Goal: Task Accomplishment & Management: Complete application form

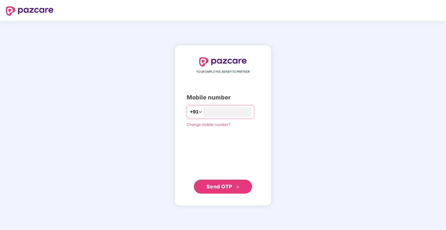
type input "**********"
click at [223, 187] on span "Send OTP" at bounding box center [219, 186] width 26 height 6
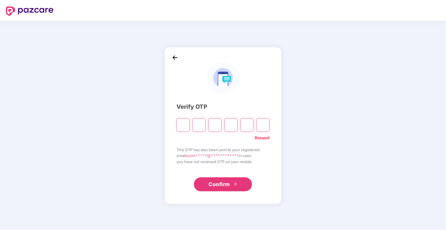
type input "*"
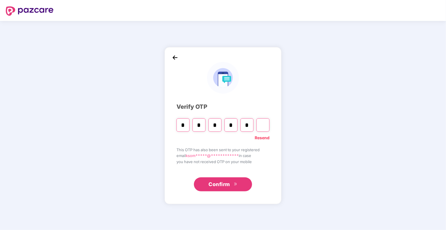
type input "*"
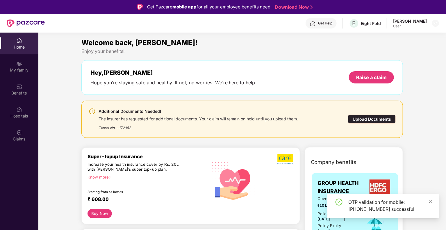
click at [430, 202] on icon "close" at bounding box center [430, 201] width 3 height 3
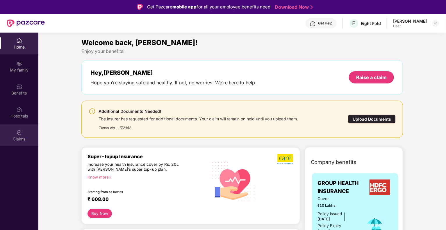
click at [20, 131] on img at bounding box center [19, 133] width 6 height 6
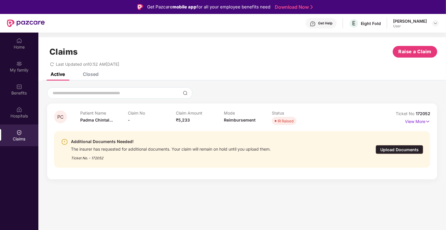
click at [402, 150] on div "Upload Documents" at bounding box center [399, 149] width 48 height 9
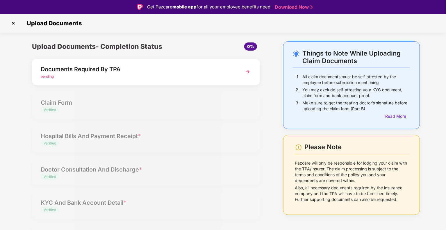
click at [56, 76] on div "pending" at bounding box center [137, 77] width 193 height 6
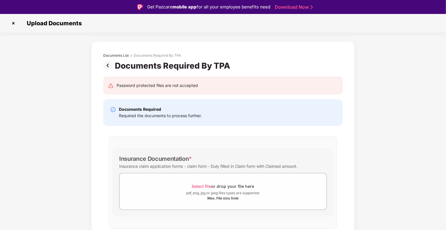
click at [107, 66] on img at bounding box center [109, 65] width 12 height 9
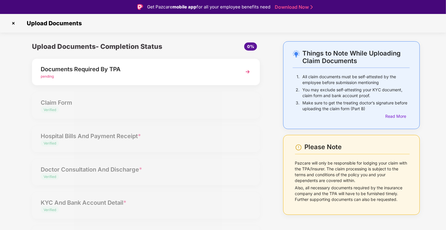
click at [85, 110] on div "Upload Documents- Completion Status 0% Documents Required By TPA pending Claim …" at bounding box center [145, 151] width 239 height 220
click at [13, 23] on img at bounding box center [13, 23] width 9 height 9
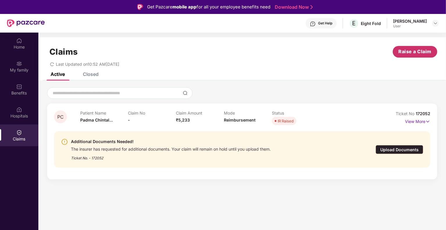
click at [414, 50] on span "Raise a Claim" at bounding box center [414, 51] width 33 height 7
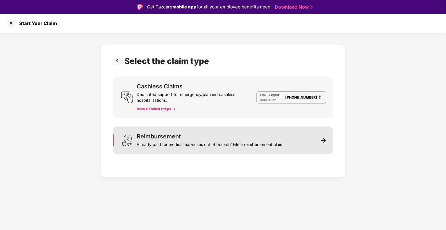
click at [211, 133] on div "Reimbursement Already paid for medical expenses out of pocket? File a reimburse…" at bounding box center [223, 140] width 220 height 28
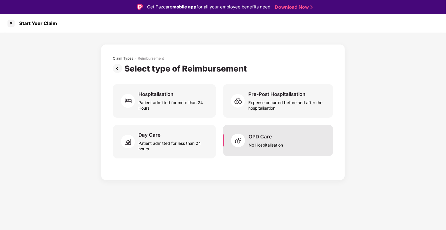
click at [263, 140] on div "No Hospitalisation" at bounding box center [265, 144] width 34 height 8
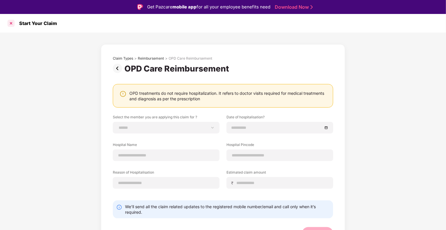
click at [10, 23] on div at bounding box center [10, 23] width 9 height 9
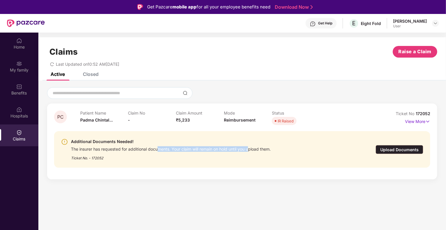
drag, startPoint x: 159, startPoint y: 149, endPoint x: 251, endPoint y: 149, distance: 91.5
click at [251, 149] on div "The insurer has requested for additional documents. Your claim will remain on h…" at bounding box center [171, 148] width 200 height 7
click at [390, 146] on div "Upload Documents" at bounding box center [399, 149] width 48 height 9
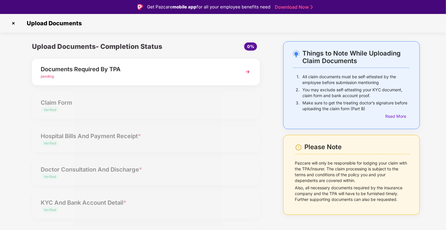
click at [244, 71] on img at bounding box center [247, 72] width 10 height 10
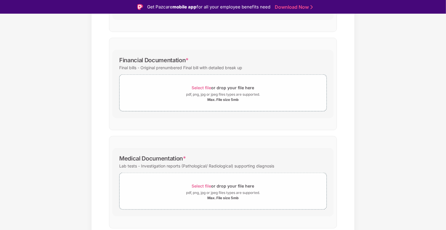
scroll to position [256, 0]
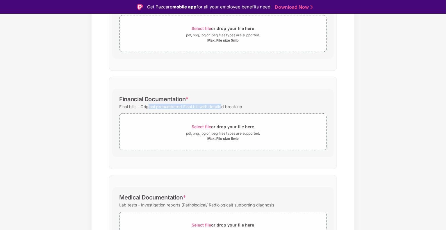
drag, startPoint x: 149, startPoint y: 106, endPoint x: 222, endPoint y: 107, distance: 73.0
click at [222, 107] on div "Final bills - Original prenumbered Final bill with detailed break up" at bounding box center [180, 107] width 123 height 8
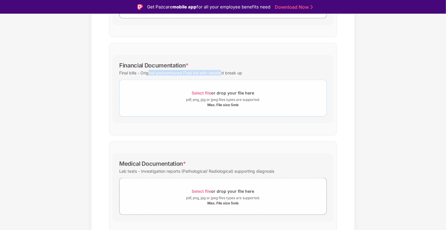
scroll to position [314, 0]
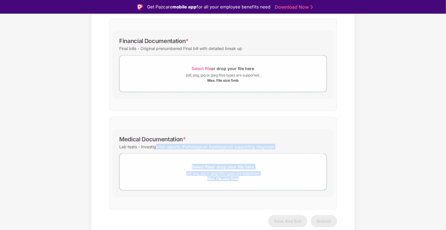
drag, startPoint x: 155, startPoint y: 145, endPoint x: 227, endPoint y: 151, distance: 71.7
click at [227, 151] on div "Medical Documentation * Lab tests - Investigation reports (Pathological/ Radiol…" at bounding box center [222, 163] width 221 height 69
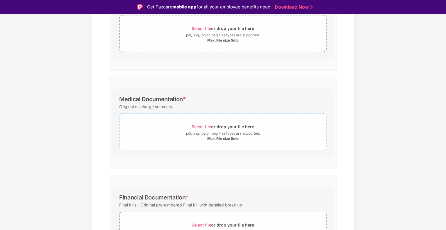
scroll to position [140, 0]
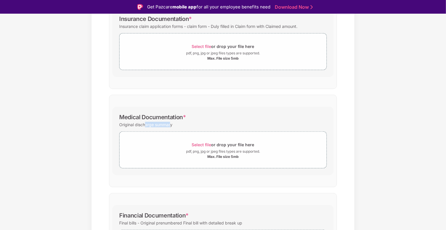
drag, startPoint x: 145, startPoint y: 125, endPoint x: 170, endPoint y: 125, distance: 24.4
click at [170, 125] on div "Original discharge summary" at bounding box center [145, 125] width 53 height 8
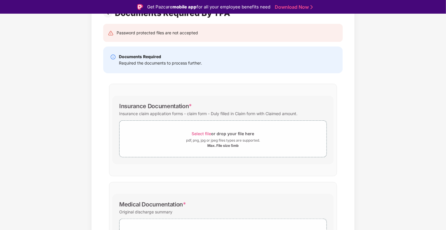
click at [163, 116] on div "Insurance claim application forms - claim form - Duly filled in Claim form with…" at bounding box center [208, 114] width 178 height 8
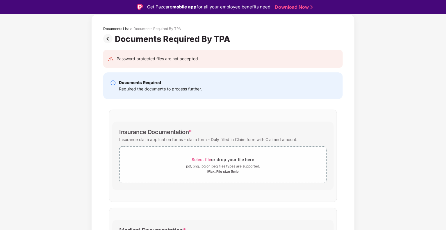
scroll to position [0, 0]
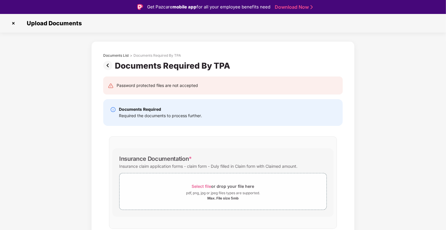
click at [13, 23] on img at bounding box center [13, 23] width 9 height 9
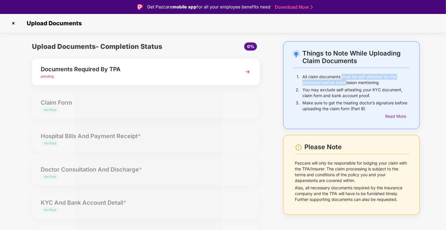
drag, startPoint x: 342, startPoint y: 76, endPoint x: 346, endPoint y: 82, distance: 6.5
click at [346, 82] on p "All claim documents must be self-attested by the employee before submission men…" at bounding box center [355, 80] width 107 height 12
click at [15, 23] on img at bounding box center [13, 23] width 9 height 9
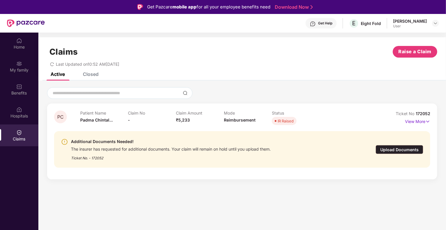
click at [92, 76] on div "Closed" at bounding box center [91, 74] width 16 height 6
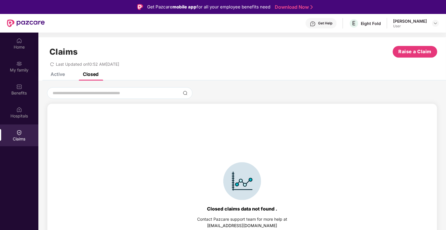
click at [54, 75] on div "Active" at bounding box center [58, 74] width 14 height 6
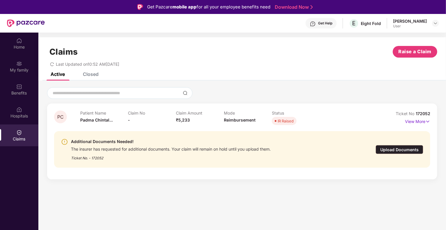
click at [323, 21] on div "Get Help" at bounding box center [325, 23] width 14 height 5
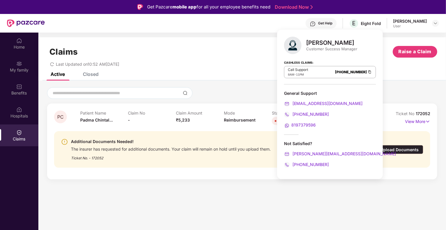
click at [313, 153] on span "[PERSON_NAME][EMAIL_ADDRESS][DOMAIN_NAME]" at bounding box center [343, 153] width 105 height 5
